Goal: Task Accomplishment & Management: Manage account settings

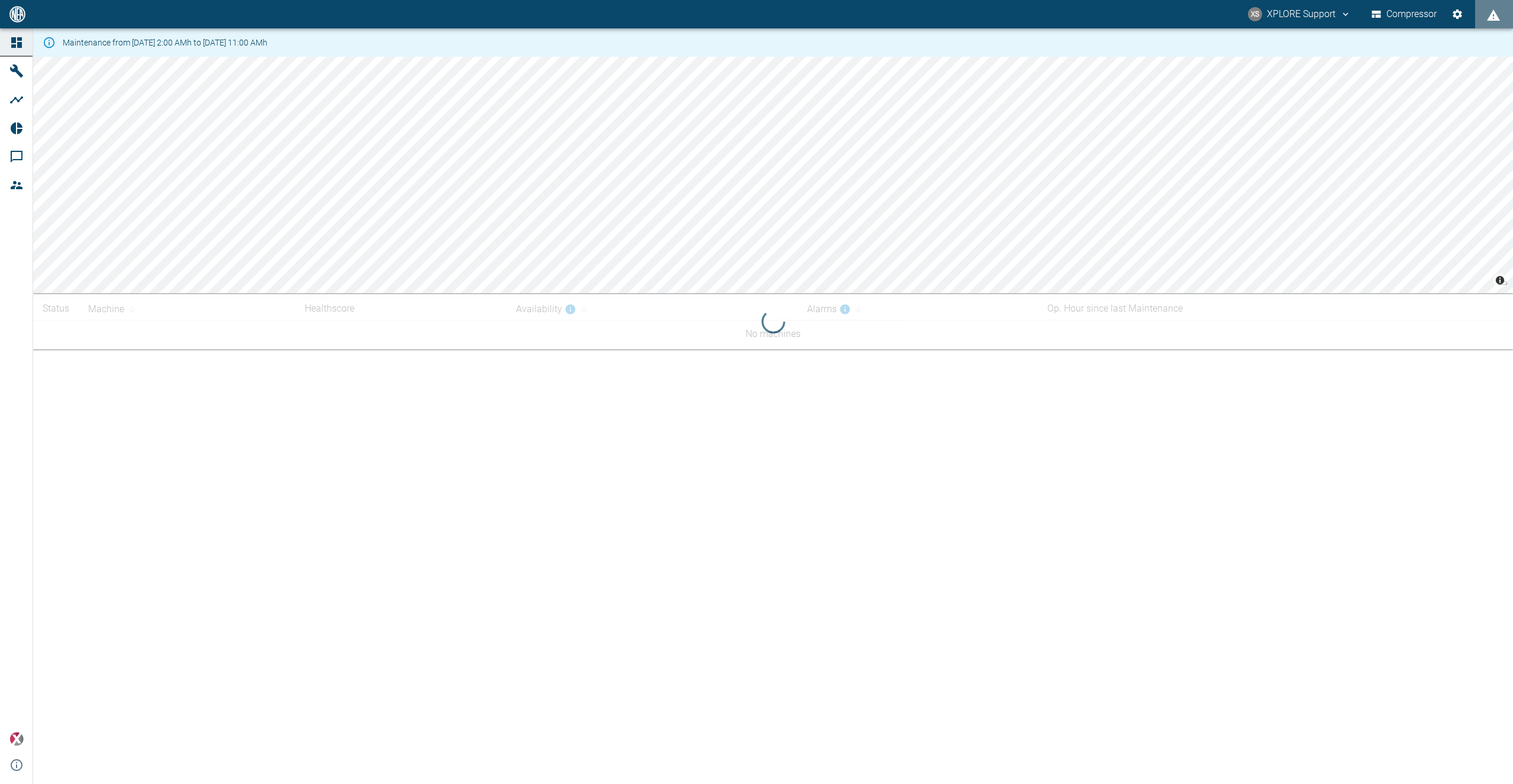
click at [357, 4] on div "XS XPLORE Support Compressor" at bounding box center [756, 14] width 1513 height 28
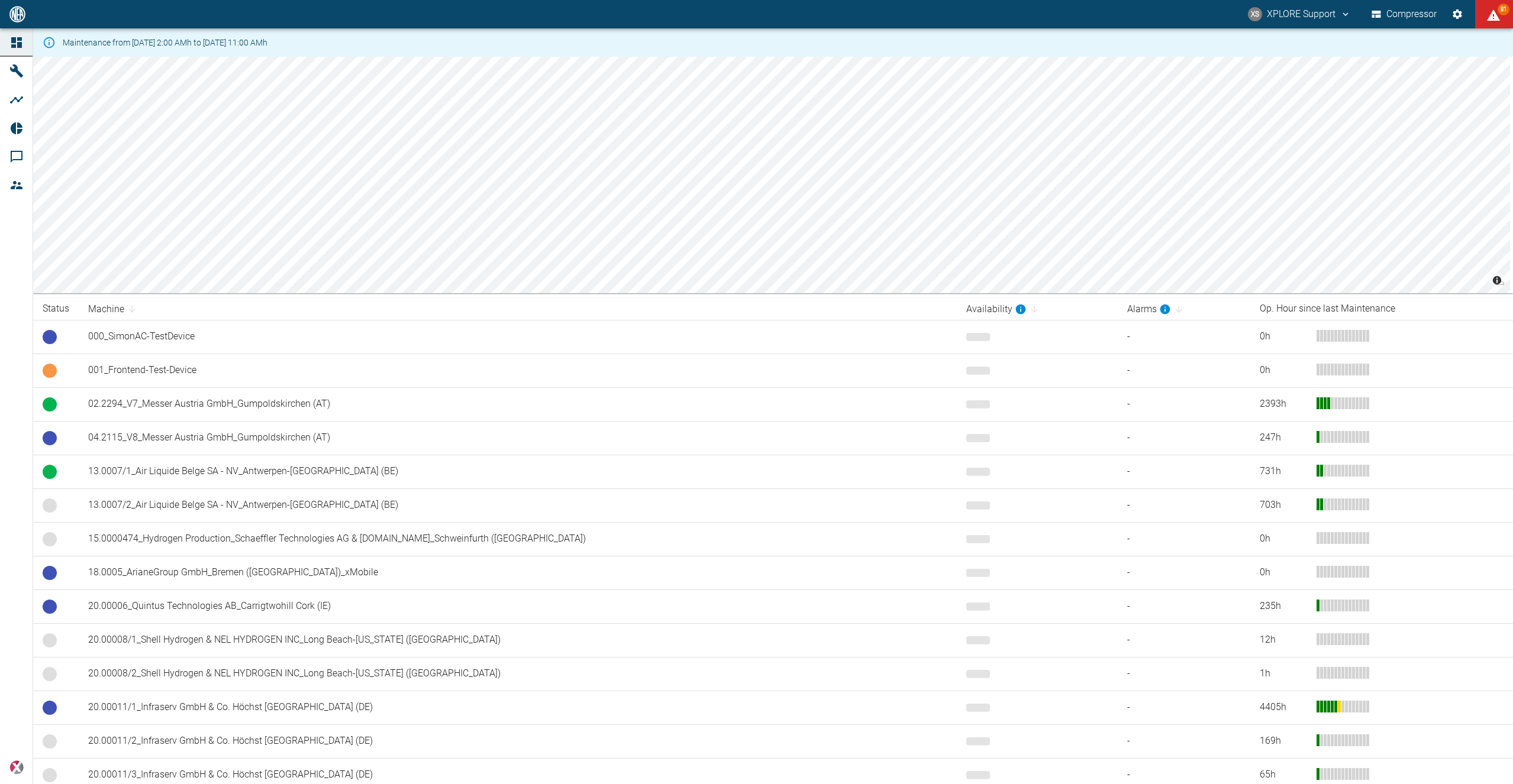
click at [1326, 22] on button "XS XPLORE Support" at bounding box center [1299, 14] width 106 height 21
click at [1317, 43] on span "Logout" at bounding box center [1326, 47] width 34 height 14
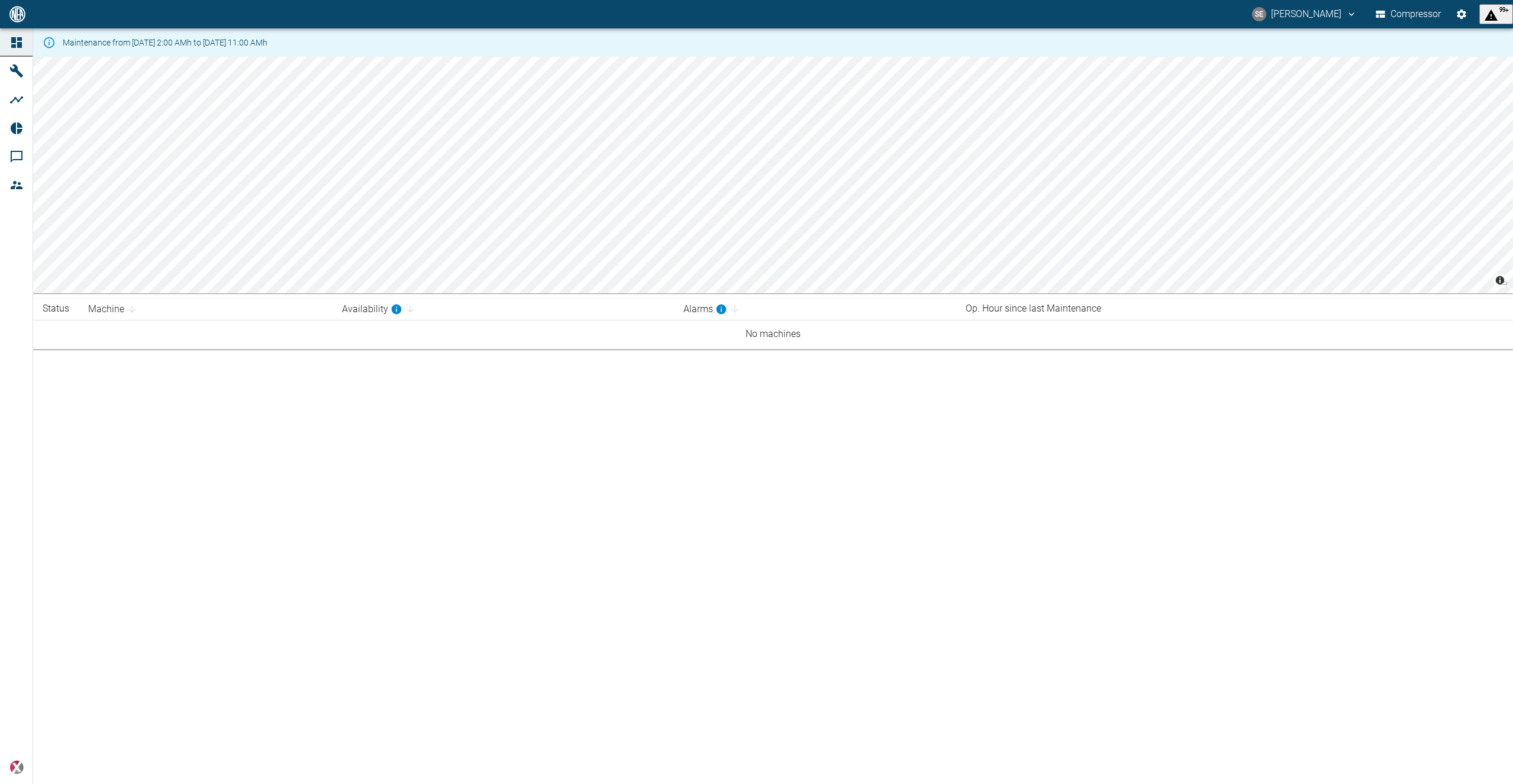
click at [215, 424] on div "Maintenance from [DATE] 2:00 AMh to [DATE] 11:00 AMh © Carto © OpenStreetMap co…" at bounding box center [756, 406] width 1513 height 756
